Goal: Task Accomplishment & Management: Use online tool/utility

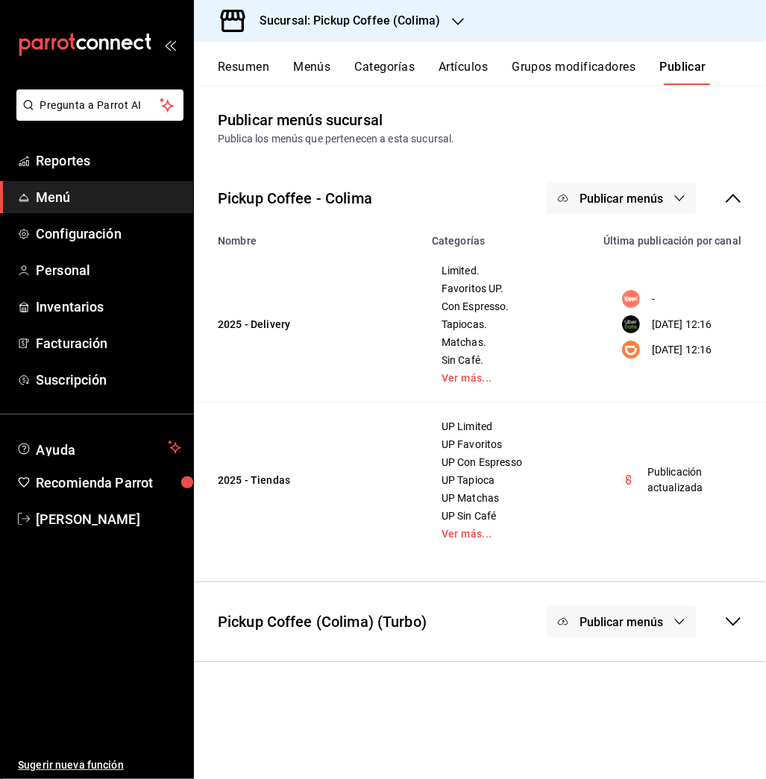
click at [450, 10] on div "Sucursal: Pickup Coffee (Colima)" at bounding box center [338, 21] width 264 height 42
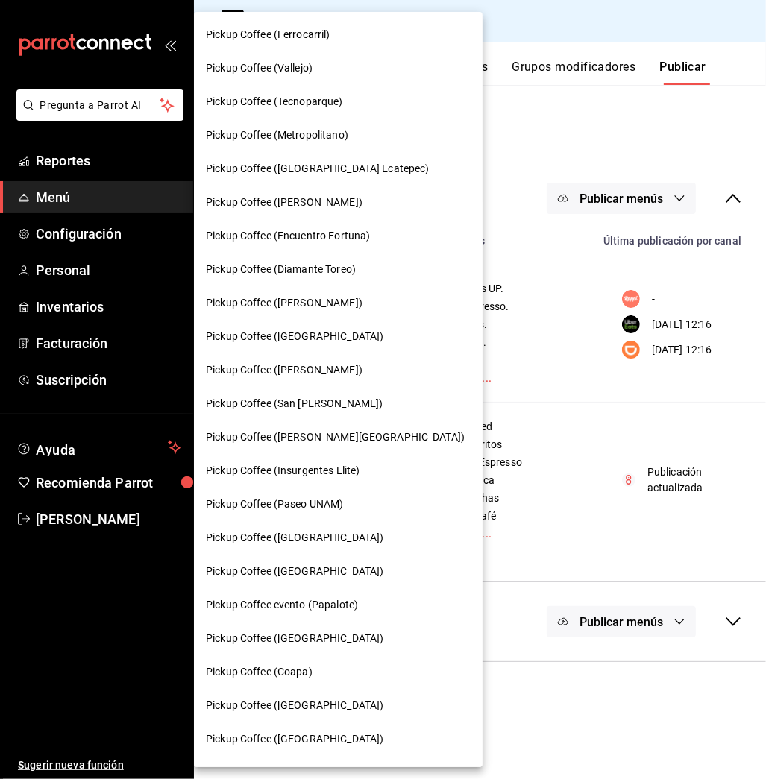
click at [110, 512] on div at bounding box center [383, 389] width 766 height 779
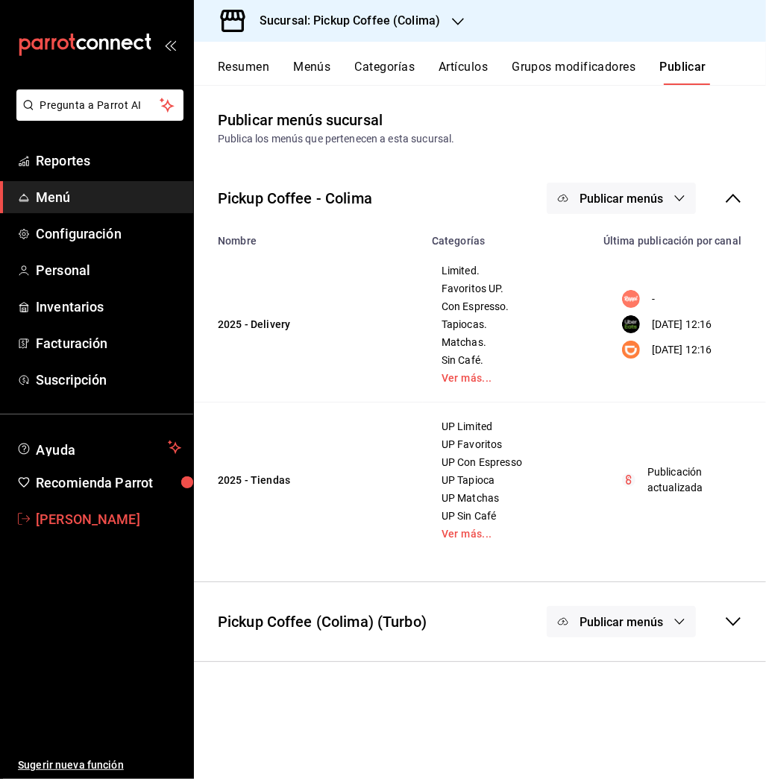
click at [61, 520] on span "Gabriela Villagran" at bounding box center [108, 519] width 145 height 20
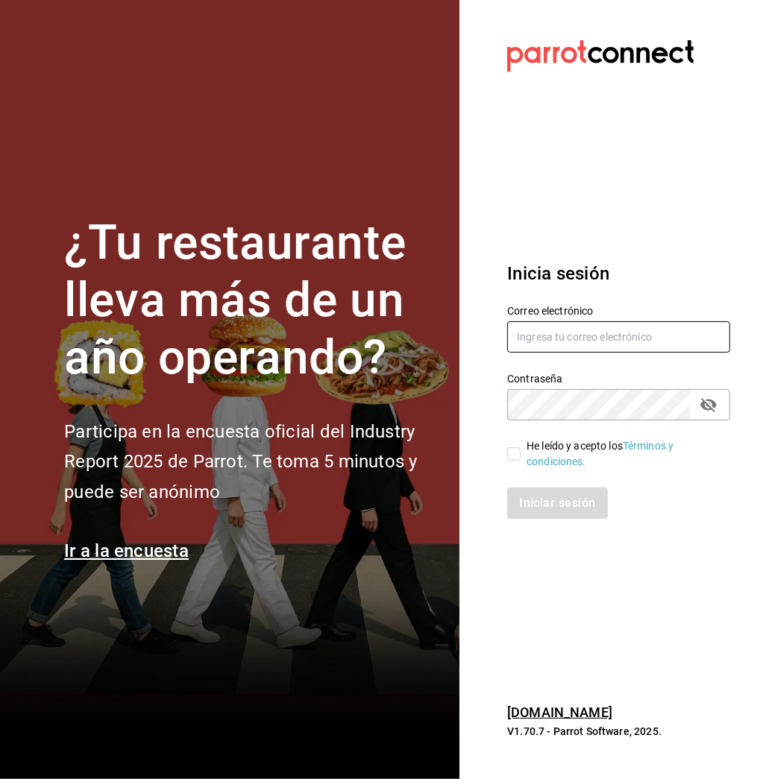
type input "multiuser@pickup.com"
click at [510, 447] on input "He leído y acepto los Términos y condiciones." at bounding box center [513, 453] width 13 height 13
checkbox input "true"
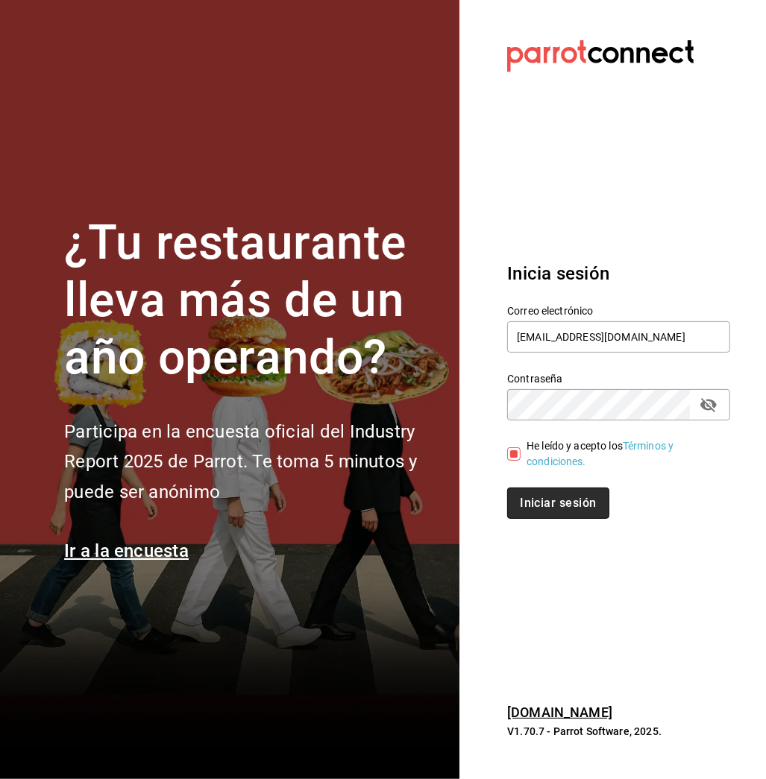
click at [544, 502] on button "Iniciar sesión" at bounding box center [557, 503] width 101 height 31
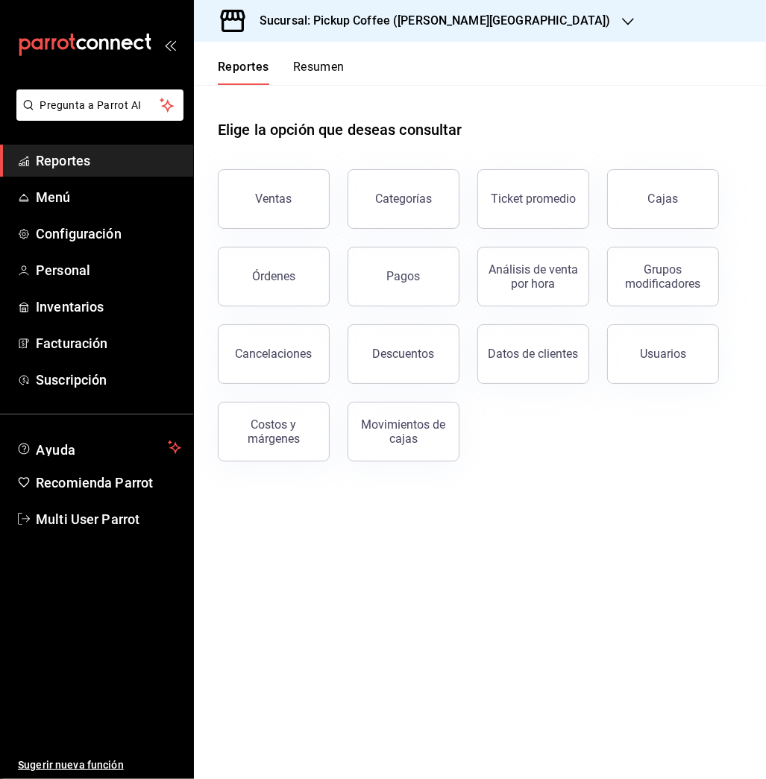
click at [397, 10] on div "Sucursal: Pickup Coffee ([PERSON_NAME][GEOGRAPHIC_DATA])" at bounding box center [423, 21] width 434 height 42
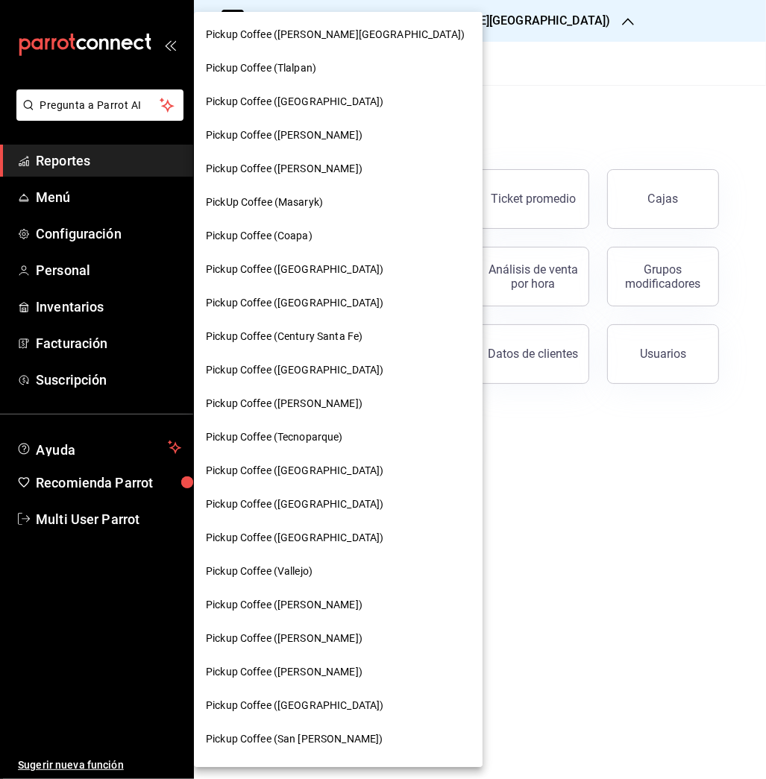
click at [294, 410] on span "Pickup Coffee ([PERSON_NAME])" at bounding box center [284, 404] width 157 height 16
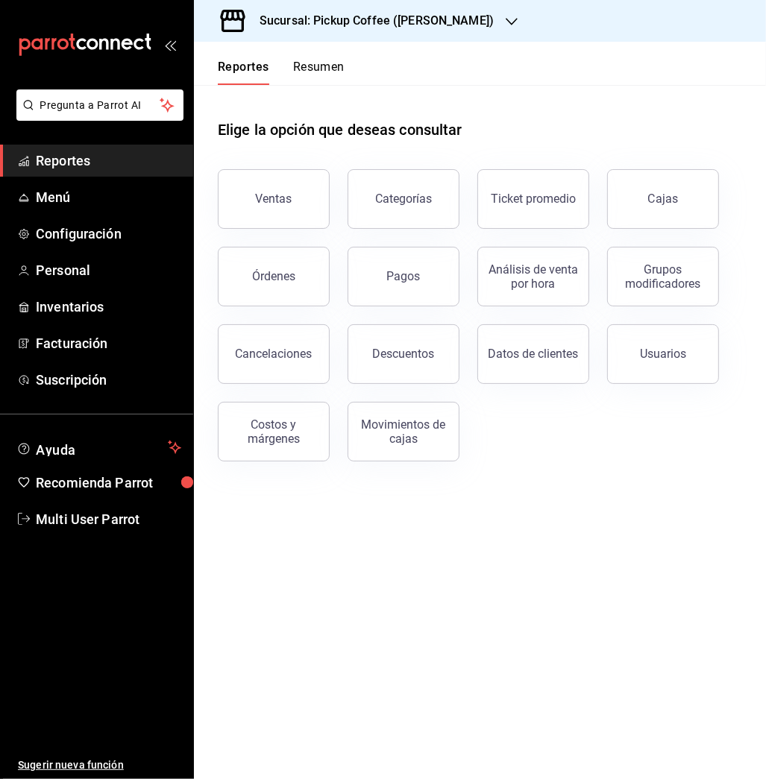
click at [391, 17] on h3 "Sucursal: Pickup Coffee ([PERSON_NAME])" at bounding box center [370, 21] width 246 height 18
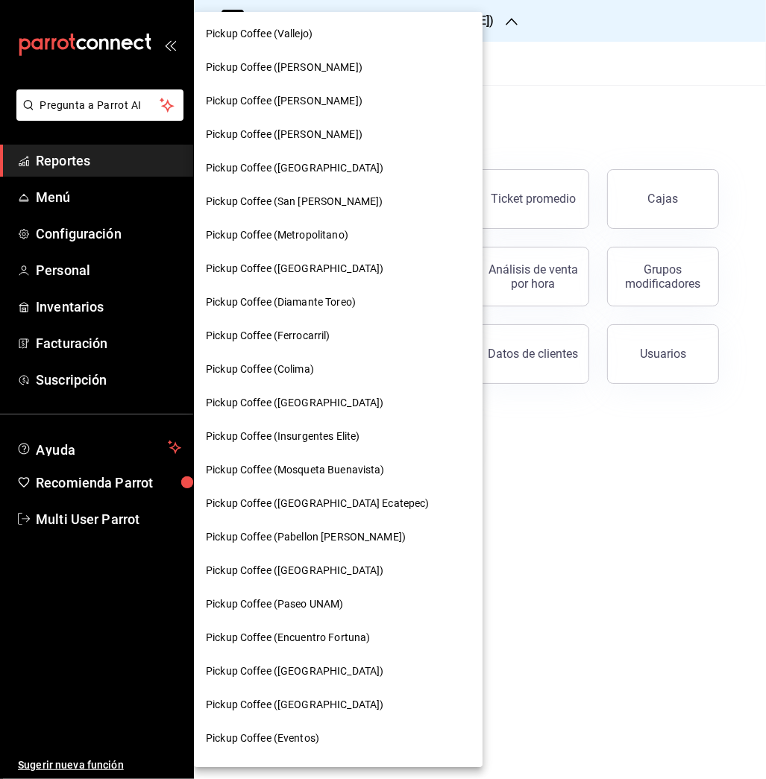
scroll to position [632, 0]
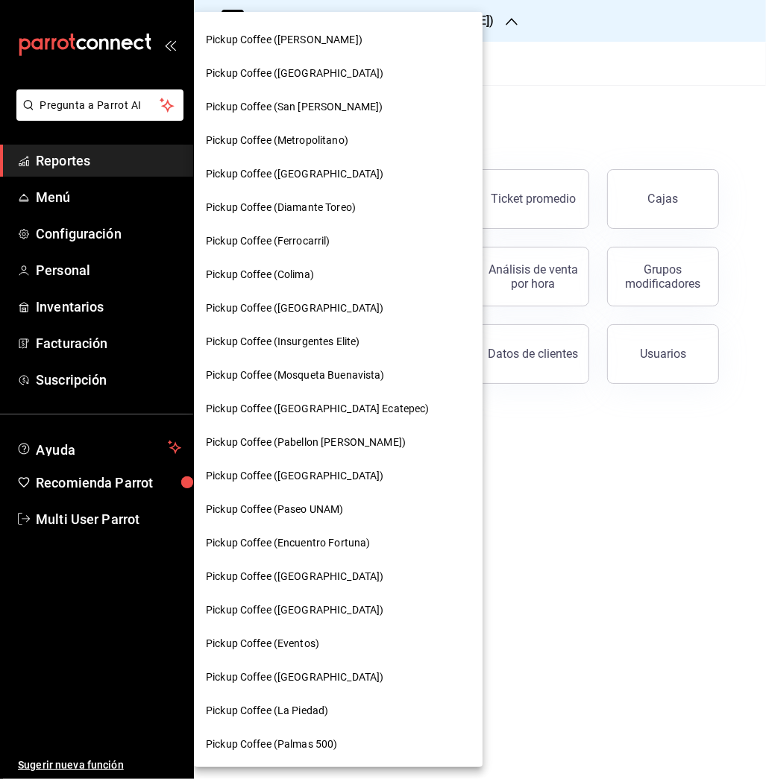
click at [331, 506] on span "Pickup Coffee (Paseo UNAM)" at bounding box center [274, 510] width 137 height 16
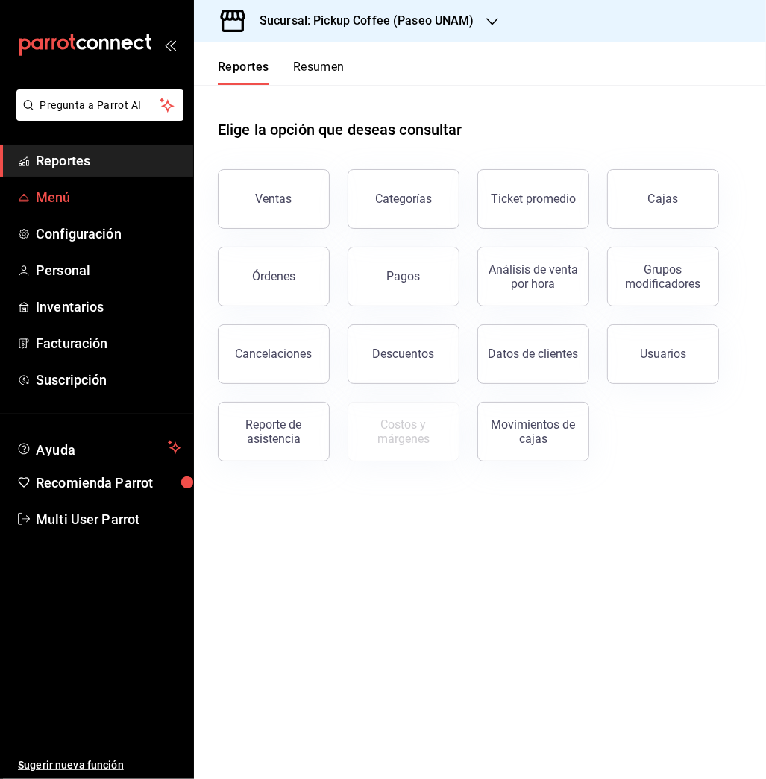
click at [68, 195] on span "Menú" at bounding box center [108, 197] width 145 height 20
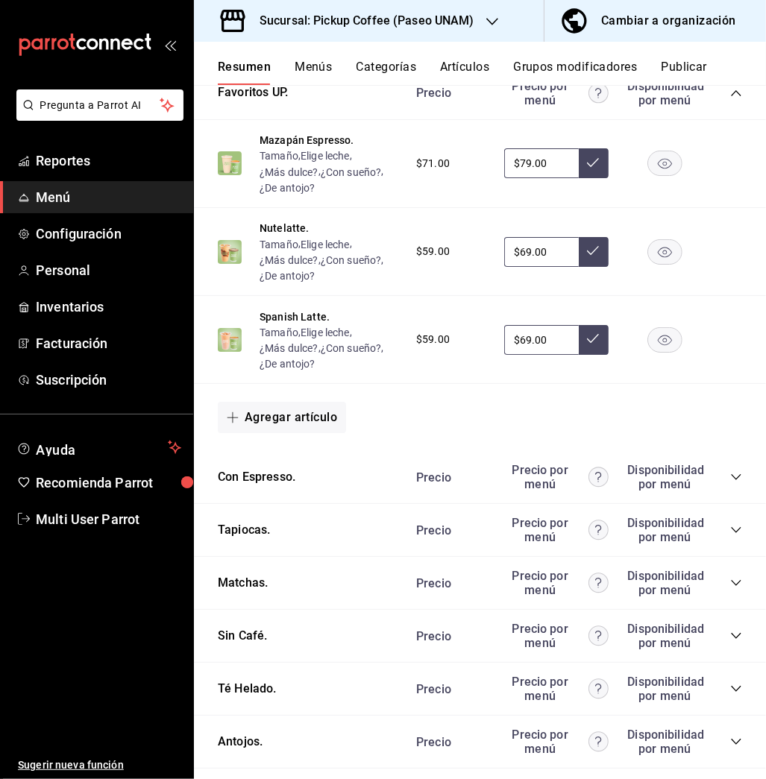
scroll to position [761, 0]
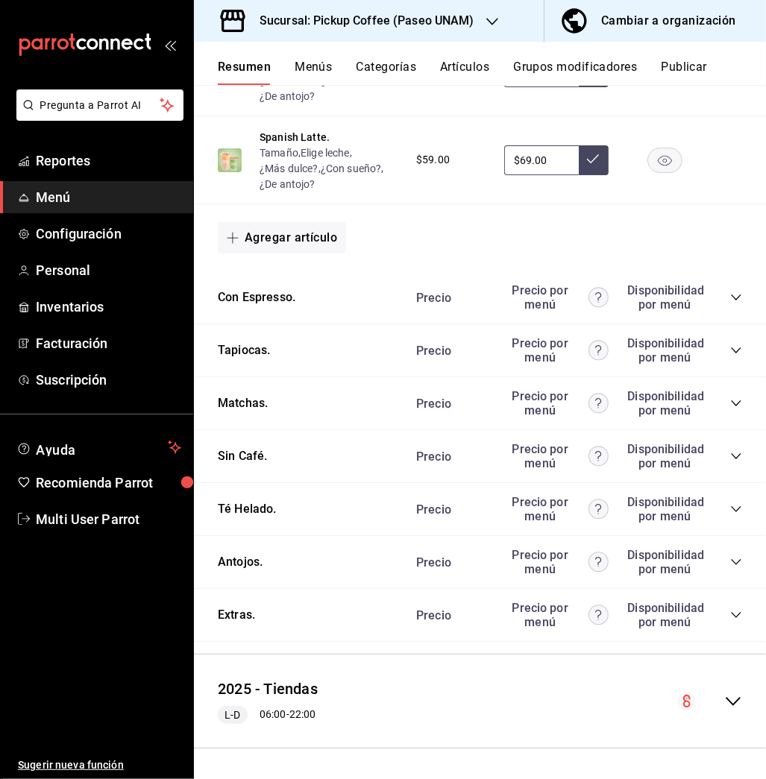
click at [730, 504] on icon "collapse-category-row" at bounding box center [736, 509] width 12 height 12
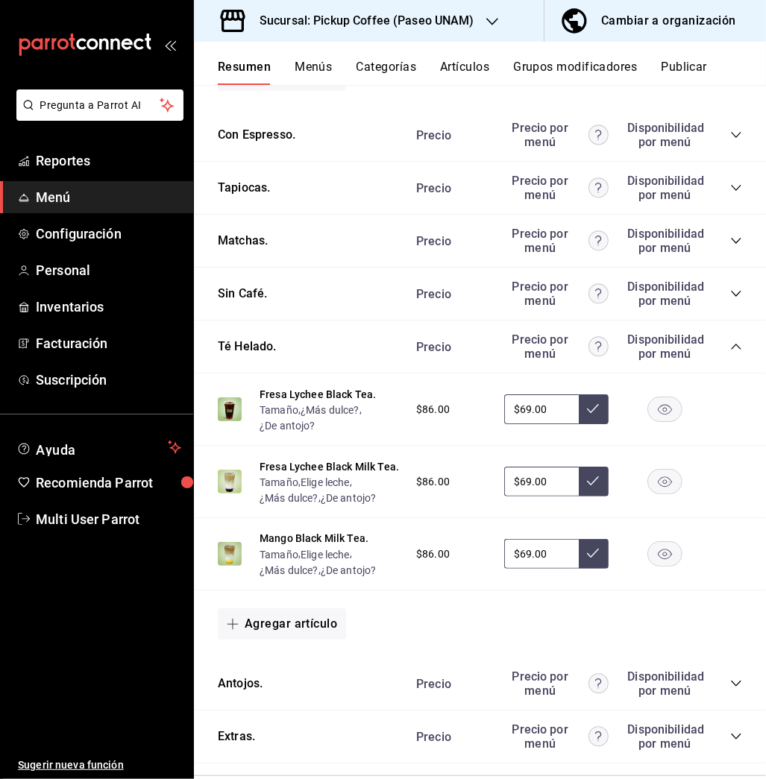
scroll to position [944, 0]
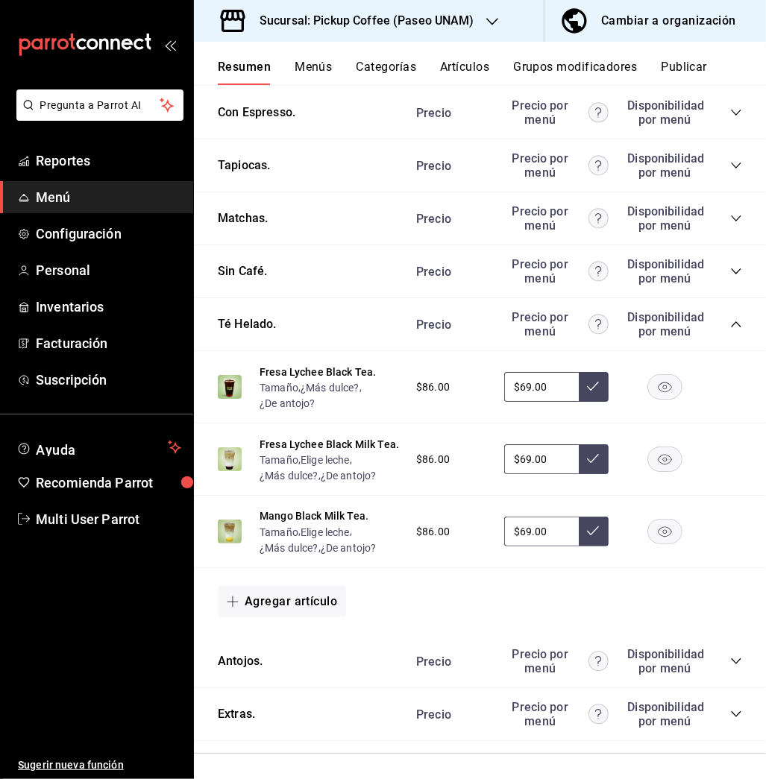
click at [651, 540] on rect "button" at bounding box center [665, 532] width 34 height 25
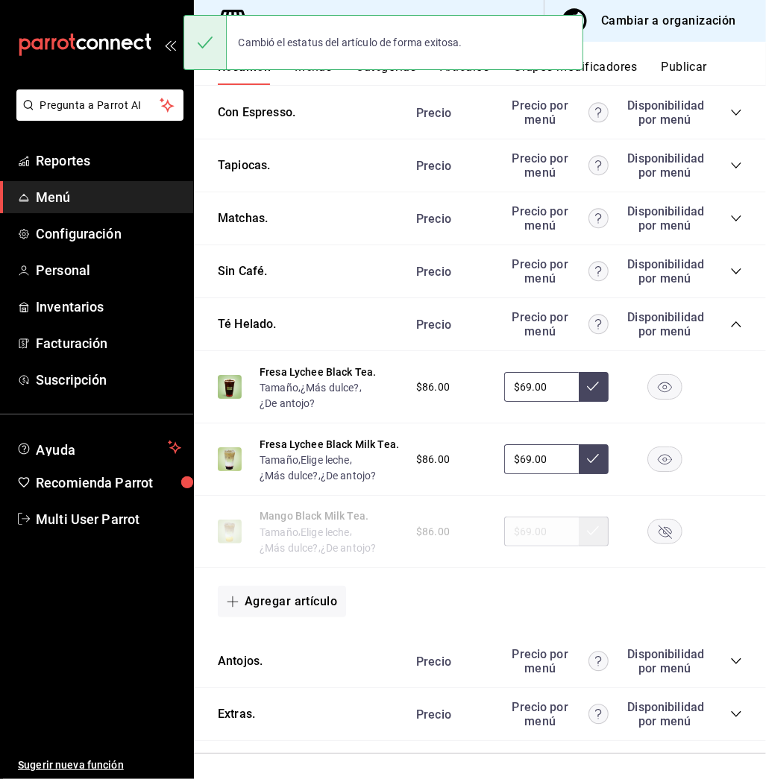
click at [653, 472] on rect "button" at bounding box center [665, 459] width 34 height 25
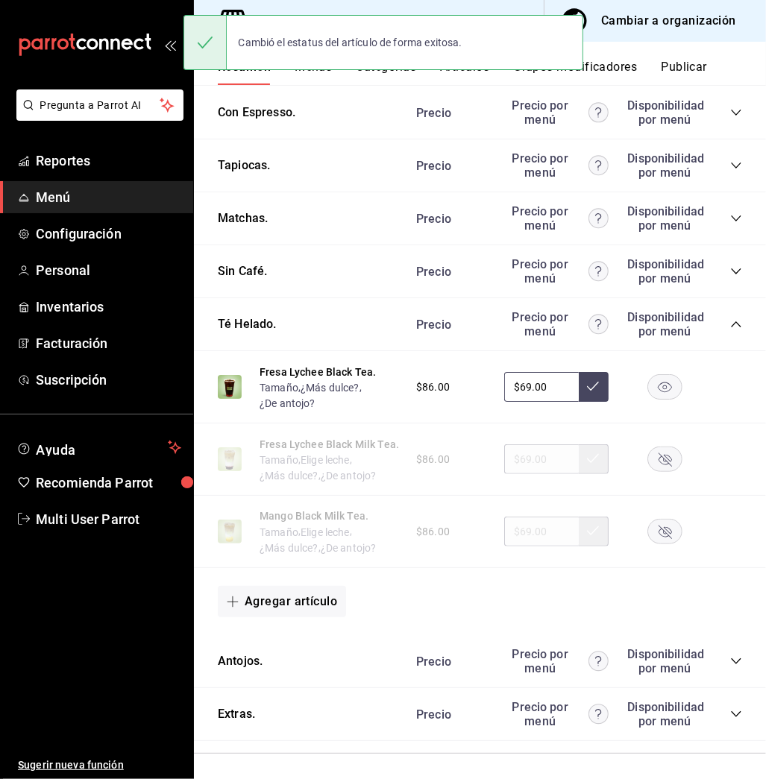
click at [655, 386] on rect "button" at bounding box center [665, 387] width 34 height 25
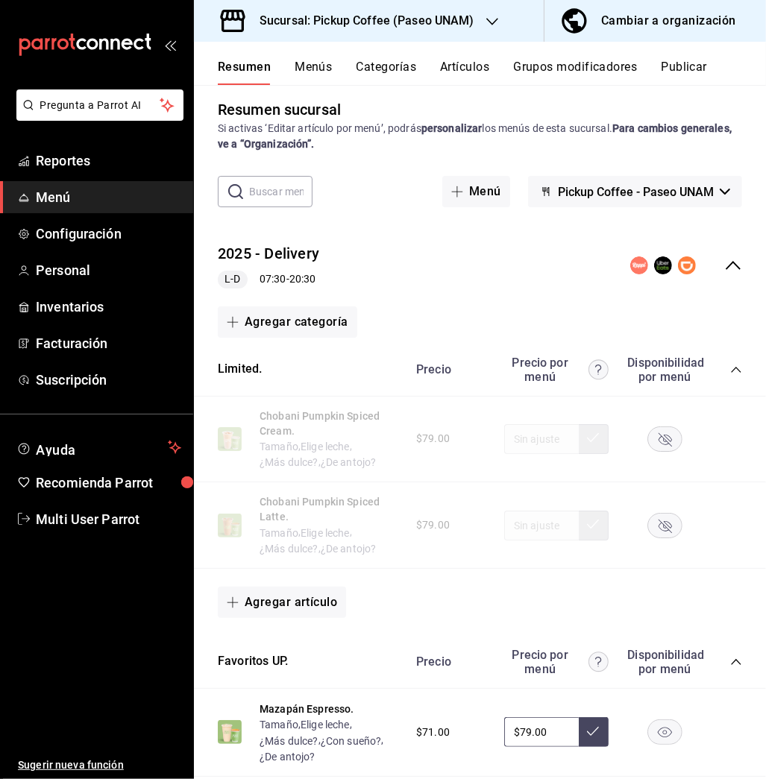
scroll to position [0, 0]
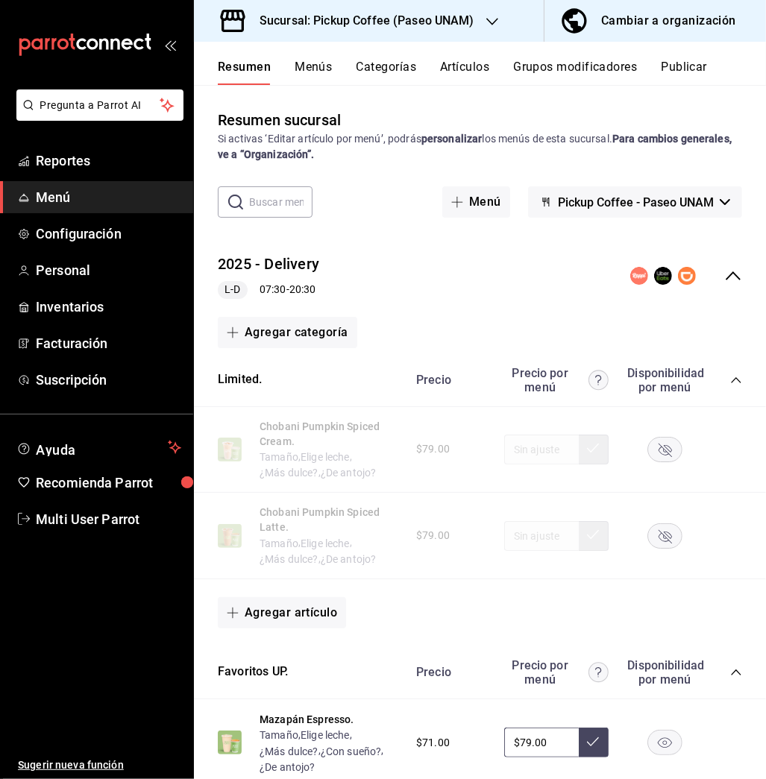
click at [693, 72] on button "Publicar" at bounding box center [683, 72] width 46 height 25
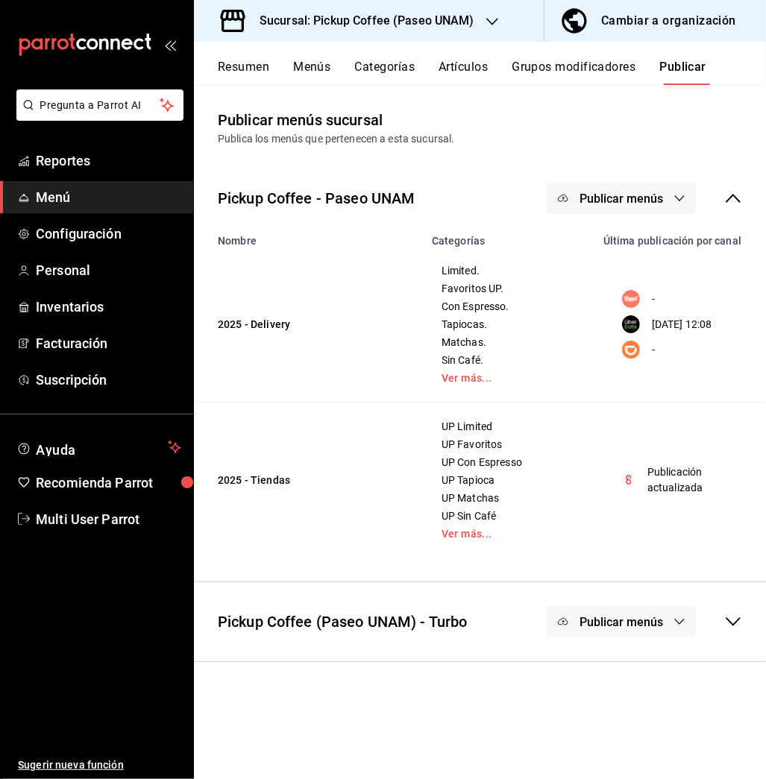
click at [651, 195] on span "Publicar menús" at bounding box center [620, 199] width 83 height 14
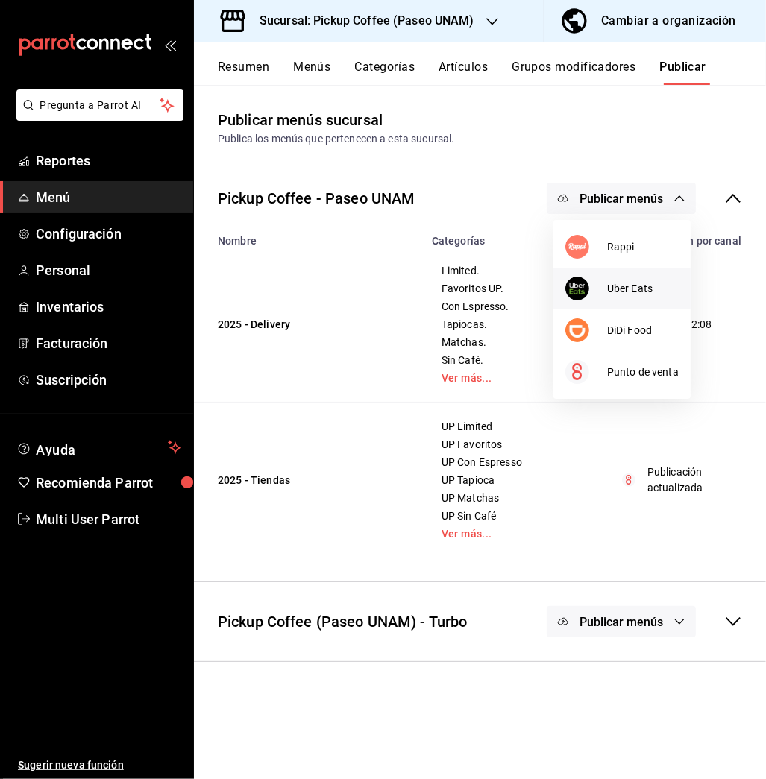
click at [625, 286] on span "Uber Eats" at bounding box center [643, 289] width 72 height 16
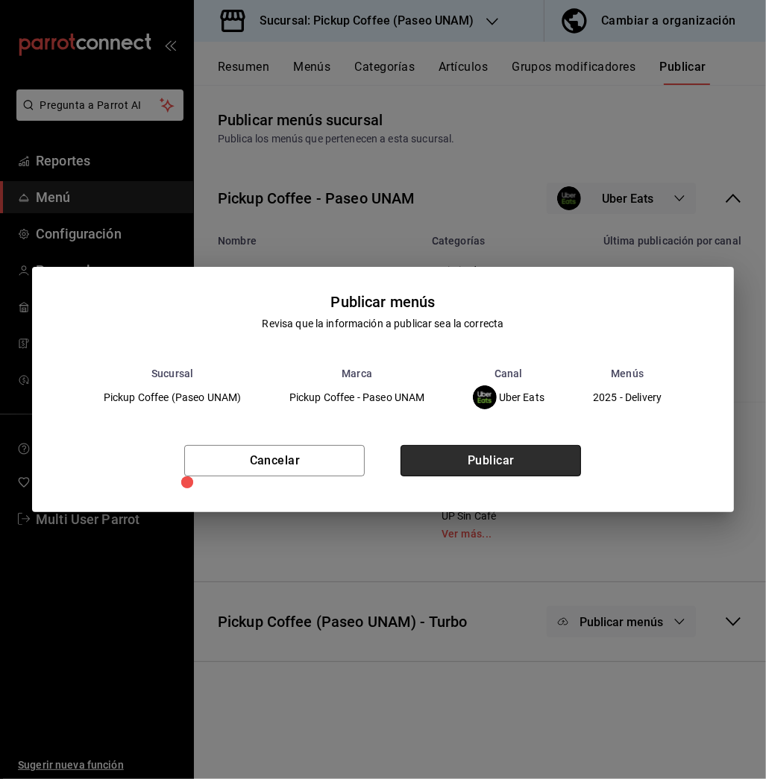
click at [552, 451] on button "Publicar" at bounding box center [490, 460] width 180 height 31
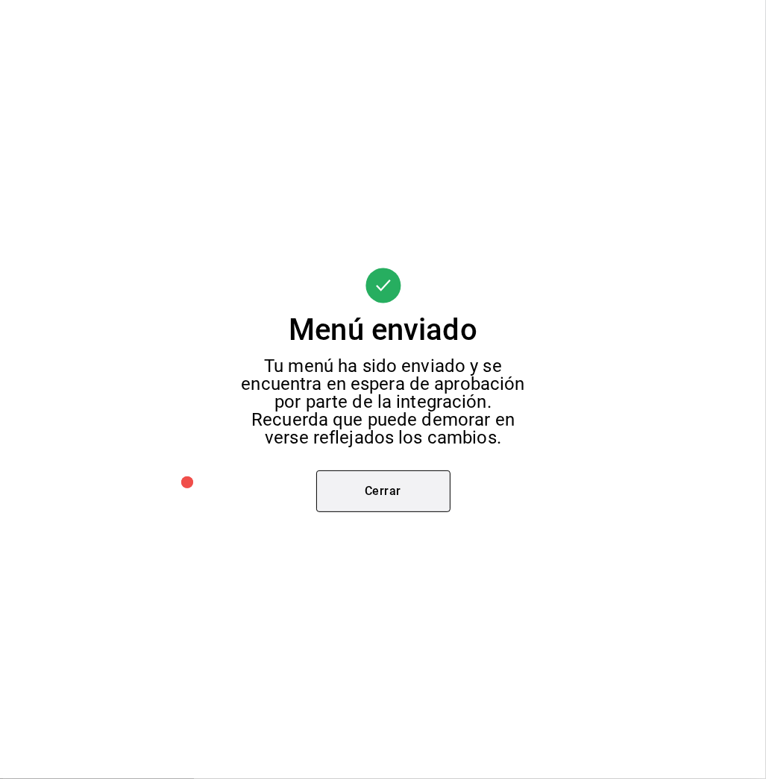
click at [388, 494] on button "Cerrar" at bounding box center [383, 491] width 134 height 42
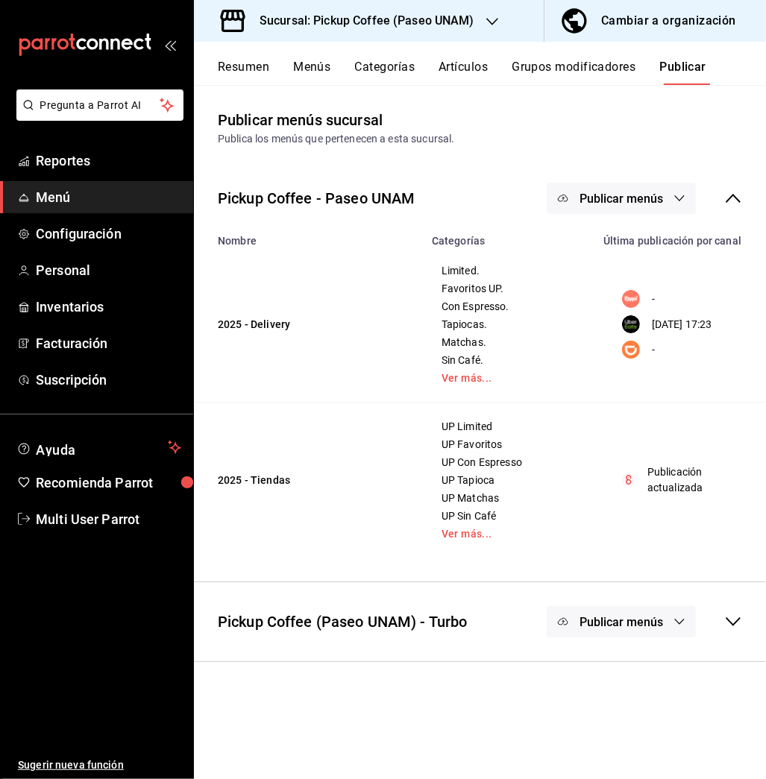
click at [638, 203] on span "Publicar menús" at bounding box center [620, 199] width 83 height 14
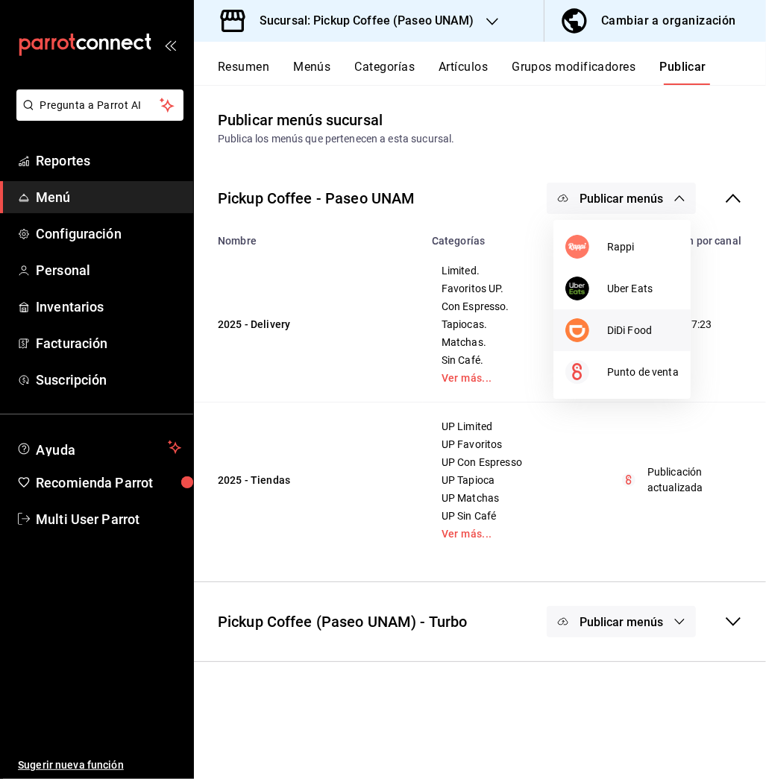
click at [637, 318] on li "DiDi Food" at bounding box center [621, 330] width 137 height 42
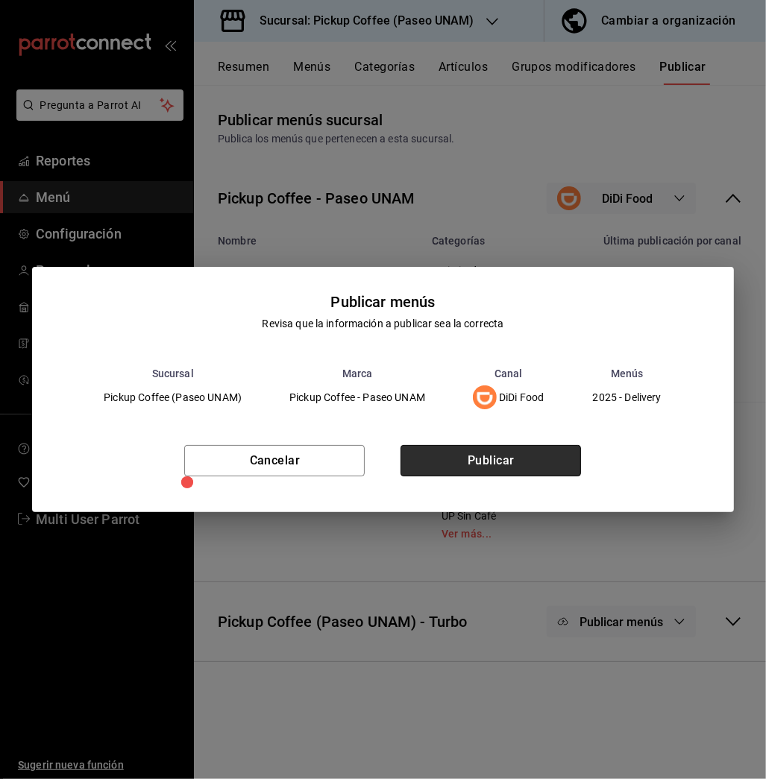
click at [497, 460] on button "Publicar" at bounding box center [490, 460] width 180 height 31
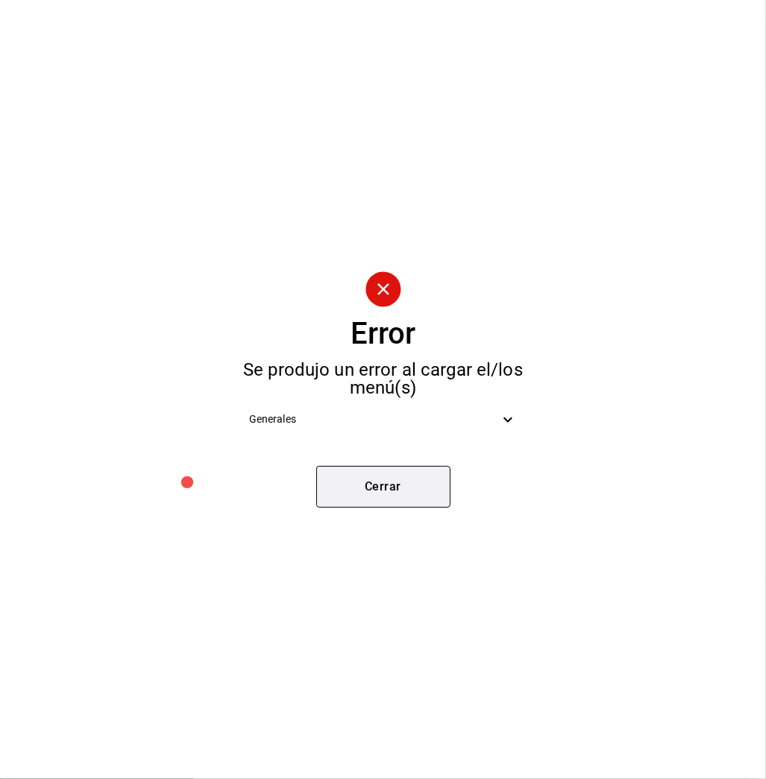
click at [421, 475] on button "Cerrar" at bounding box center [383, 487] width 134 height 42
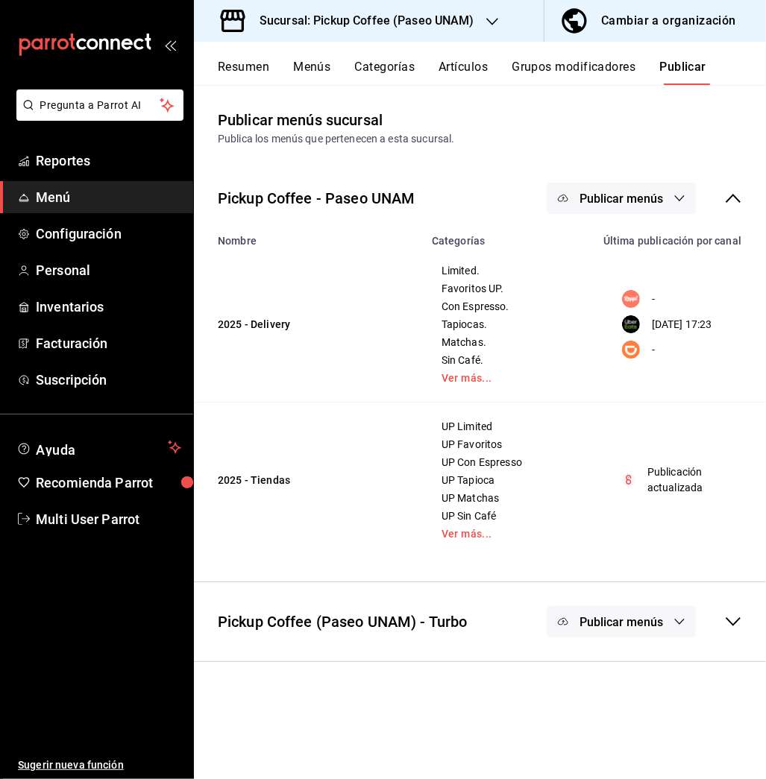
click at [586, 197] on span "Publicar menús" at bounding box center [620, 199] width 83 height 14
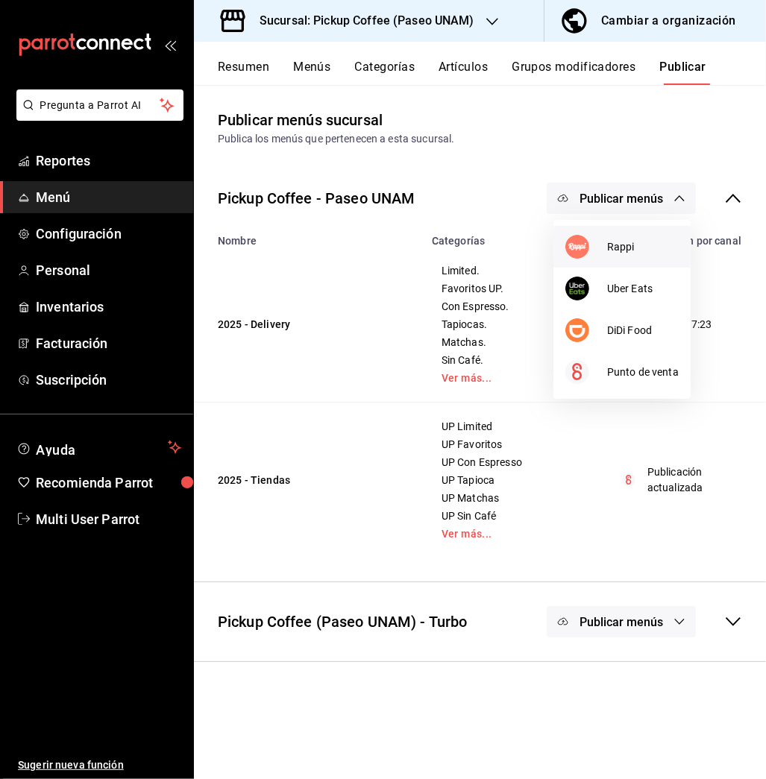
click at [629, 250] on span "Rappi" at bounding box center [643, 247] width 72 height 16
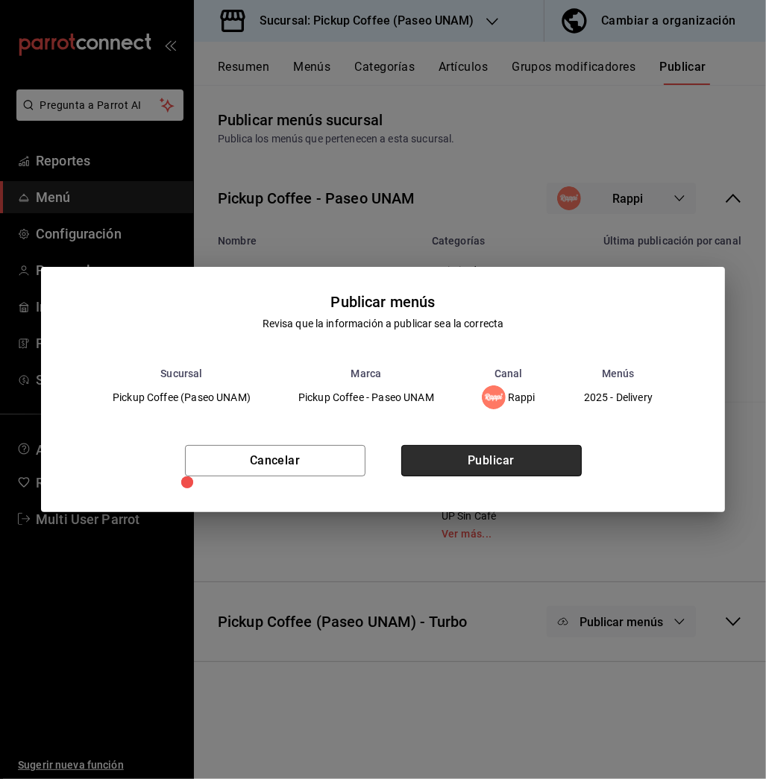
click at [514, 458] on button "Publicar" at bounding box center [491, 460] width 180 height 31
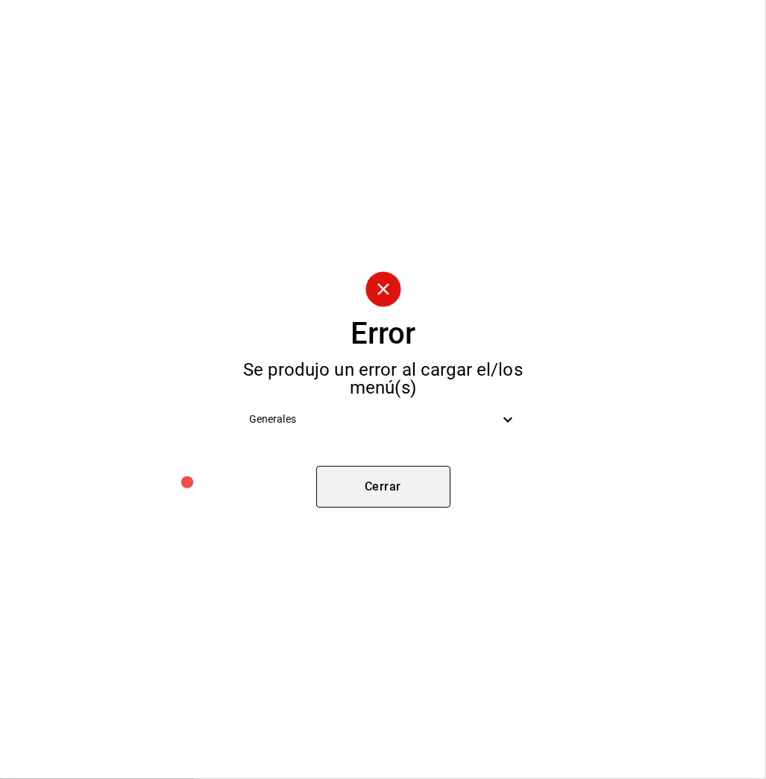
click at [400, 501] on button "Cerrar" at bounding box center [383, 487] width 134 height 42
